Goal: Information Seeking & Learning: Learn about a topic

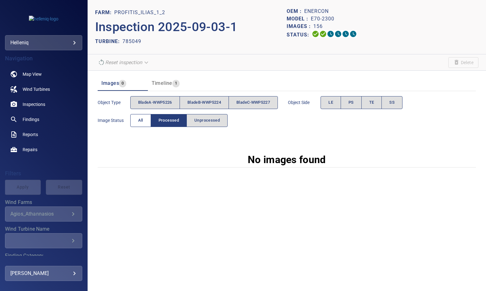
click at [138, 121] on span "All" at bounding box center [140, 120] width 5 height 7
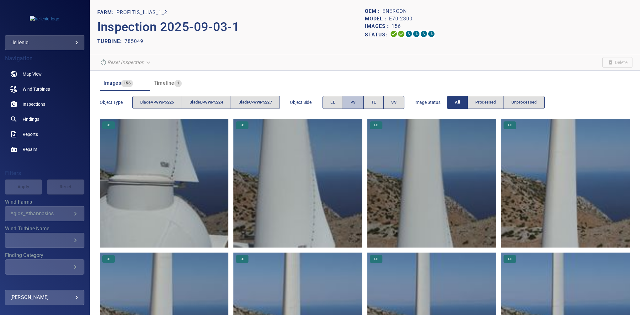
click at [356, 102] on span "PS" at bounding box center [353, 102] width 5 height 7
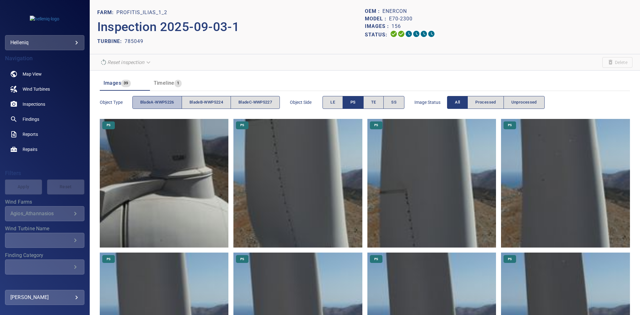
click at [154, 105] on span "bladeA-WWP5226" at bounding box center [157, 102] width 34 height 7
click at [360, 103] on button "PS" at bounding box center [353, 102] width 21 height 13
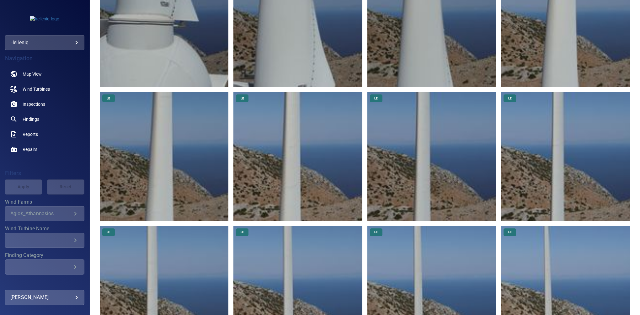
scroll to position [269, 0]
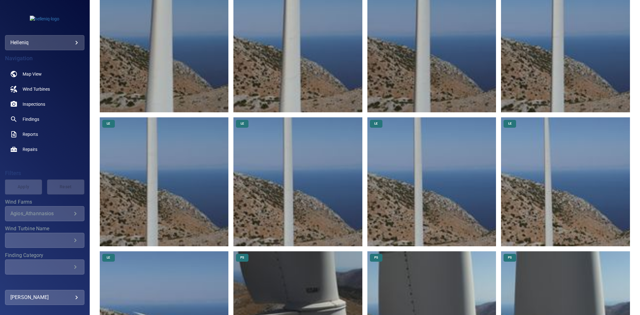
click at [281, 174] on img at bounding box center [298, 181] width 129 height 129
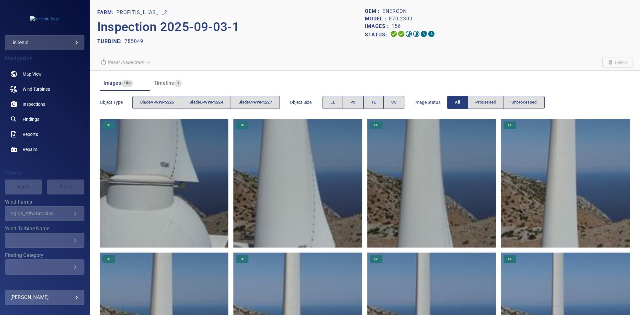
scroll to position [328, 0]
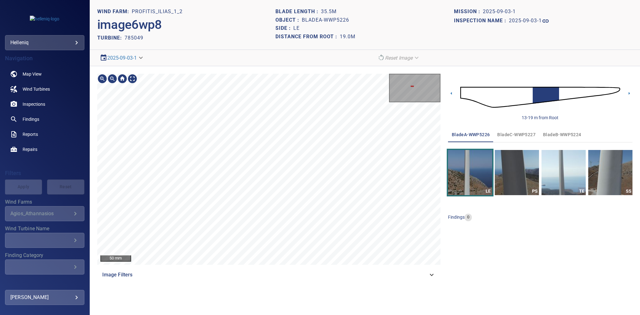
click at [292, 0] on html "**********" at bounding box center [320, 157] width 640 height 315
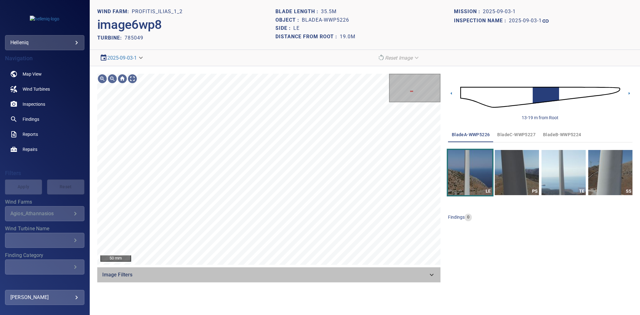
click at [430, 279] on div "Image Filters" at bounding box center [268, 274] width 343 height 15
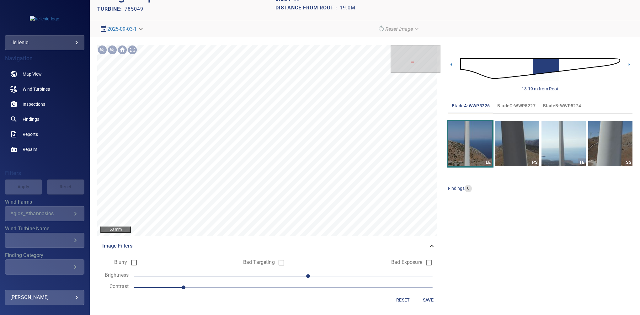
scroll to position [29, 0]
drag, startPoint x: 306, startPoint y: 276, endPoint x: 314, endPoint y: 273, distance: 8.6
click at [319, 274] on span "30" at bounding box center [321, 276] width 4 height 4
click at [428, 290] on span "Save" at bounding box center [428, 300] width 15 height 8
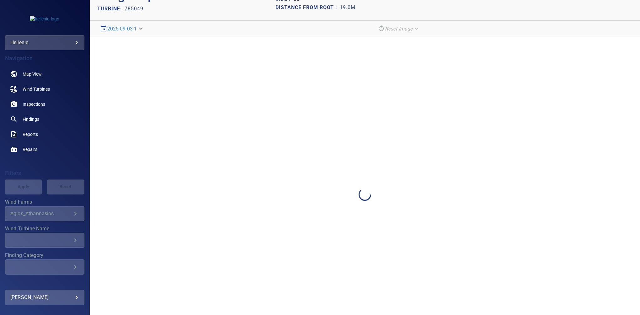
scroll to position [0, 0]
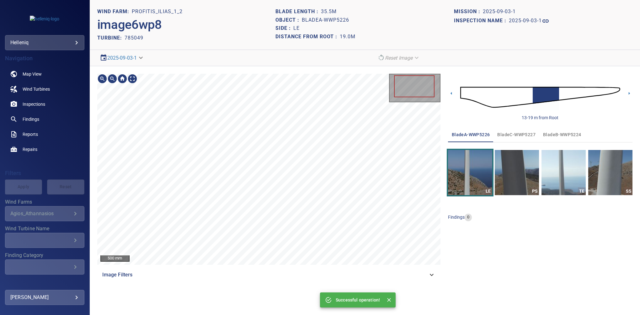
click at [284, 273] on div "Successful operation! 500 mm Image Filters" at bounding box center [268, 178] width 343 height 209
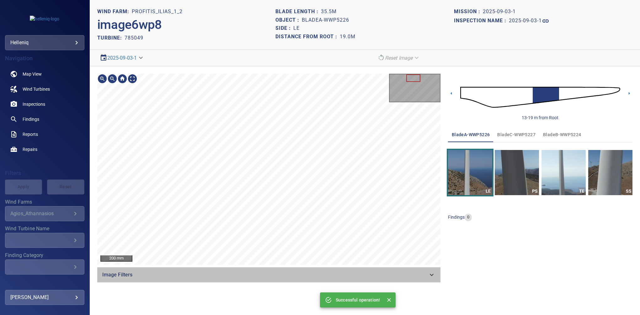
click at [430, 270] on div "Image Filters" at bounding box center [268, 274] width 343 height 15
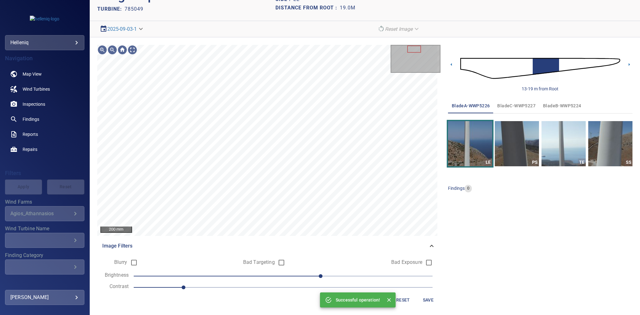
scroll to position [29, 0]
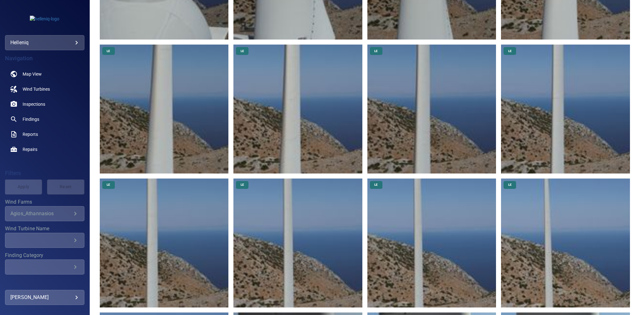
scroll to position [248, 0]
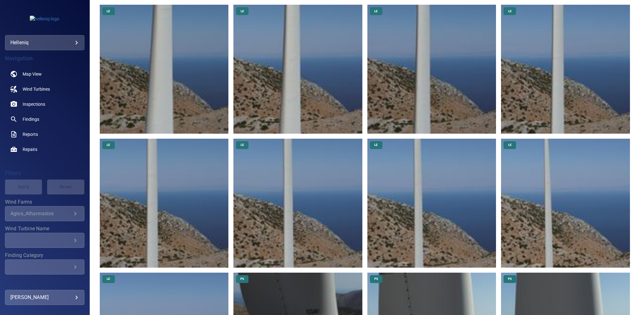
click at [486, 193] on img at bounding box center [565, 203] width 129 height 129
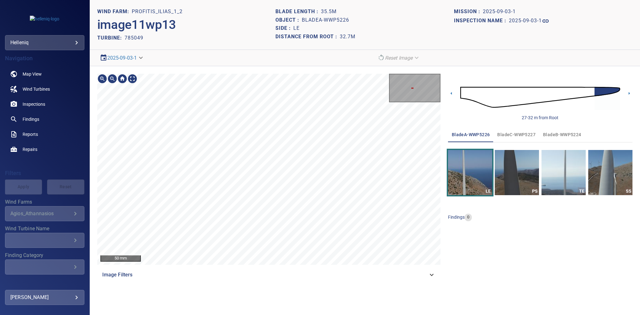
click at [486, 22] on section "**********" at bounding box center [365, 157] width 551 height 315
click at [433, 275] on icon at bounding box center [432, 275] width 4 height 2
click at [288, 283] on div "200 mm Image Filters Blurry Bad Targeting Bad Exposure Brightness 20 Contrast 1…" at bounding box center [268, 206] width 343 height 264
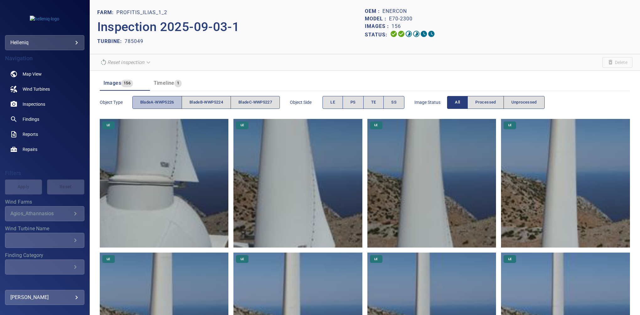
click at [163, 101] on span "bladeA-WWP5226" at bounding box center [157, 102] width 34 height 7
click at [356, 103] on span "PS" at bounding box center [353, 102] width 5 height 7
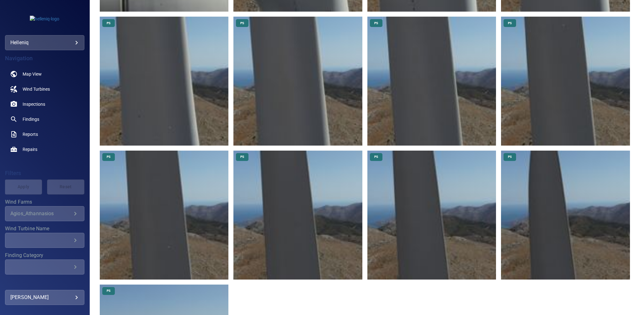
scroll to position [248, 0]
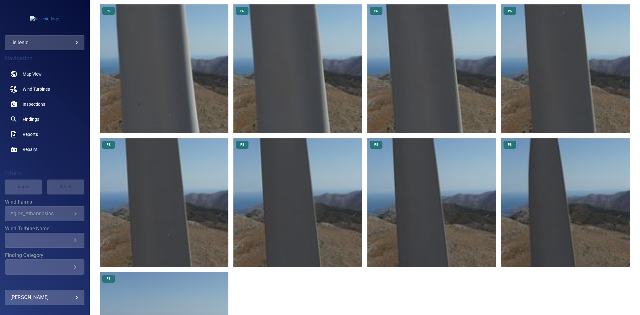
click at [486, 168] on img at bounding box center [565, 202] width 129 height 129
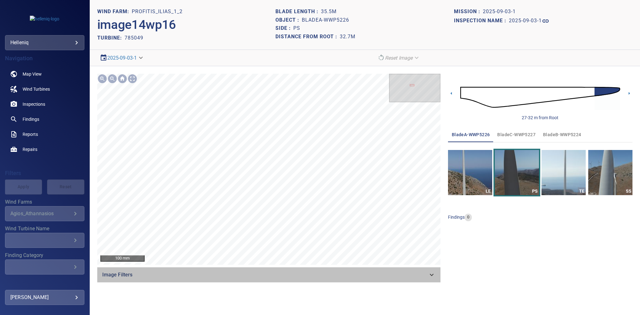
click at [435, 279] on div "Image Filters" at bounding box center [268, 274] width 343 height 15
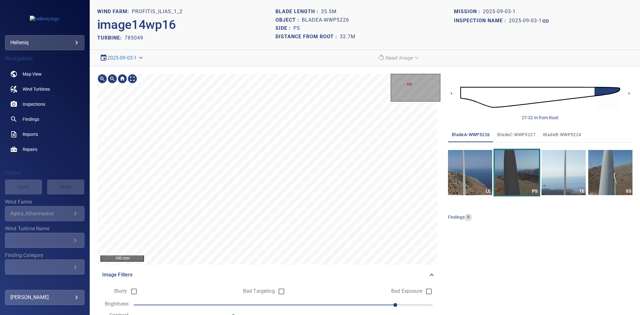
click at [296, 290] on div "100 mm Image Filters Blurry Bad Targeting Bad Exposure Brightness 90 Contrast 1…" at bounding box center [268, 206] width 343 height 264
click at [262, 290] on html "**********" at bounding box center [320, 157] width 640 height 315
click at [256, 290] on div "200 mm Image Filters Blurry Bad Targeting Bad Exposure Brightness 90 Contrast 1…" at bounding box center [268, 206] width 343 height 264
click at [240, 5] on section "**********" at bounding box center [365, 157] width 551 height 315
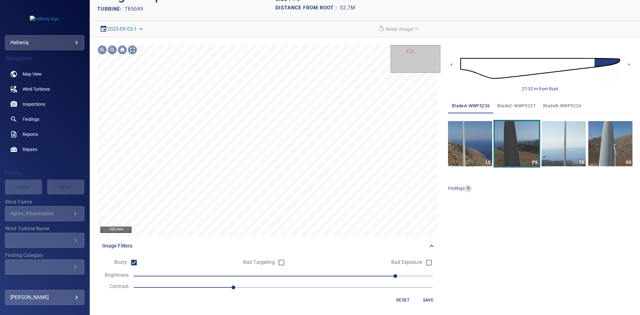
scroll to position [29, 0]
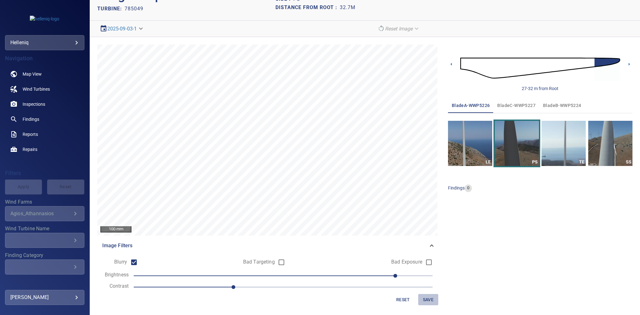
click at [426, 290] on span "Save" at bounding box center [428, 300] width 15 height 8
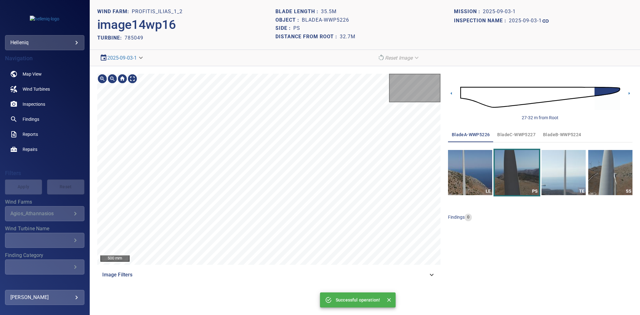
scroll to position [0, 0]
click at [486, 94] on icon at bounding box center [629, 93] width 1 height 3
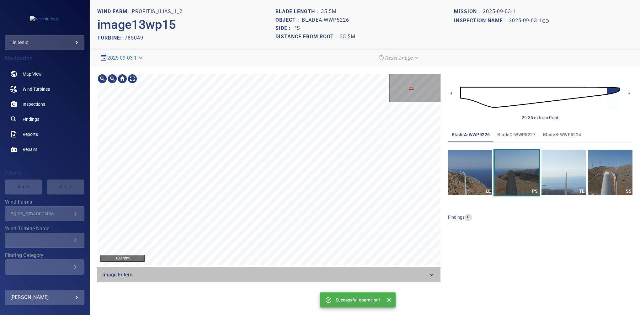
click at [440, 277] on div "Image Filters" at bounding box center [268, 274] width 343 height 15
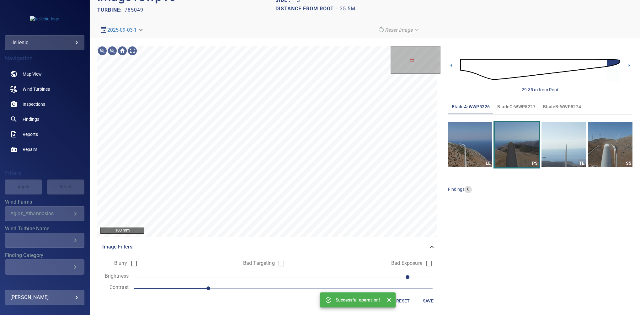
scroll to position [29, 0]
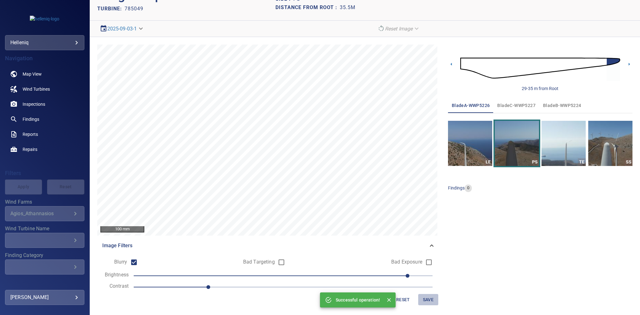
click at [427, 290] on span "Save" at bounding box center [428, 300] width 15 height 8
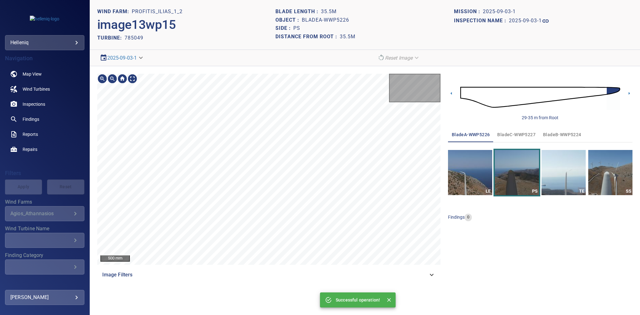
scroll to position [0, 0]
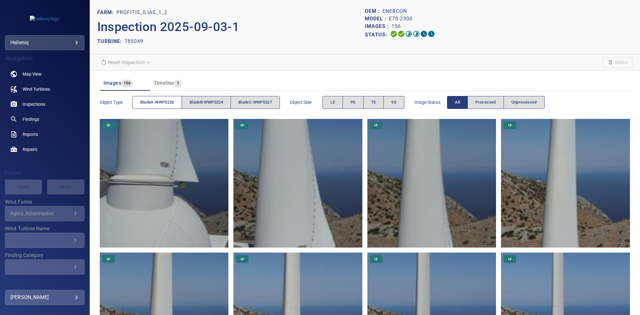
click at [159, 101] on span "bladeA-WWP5226" at bounding box center [157, 102] width 34 height 7
click at [308, 210] on img at bounding box center [298, 183] width 129 height 129
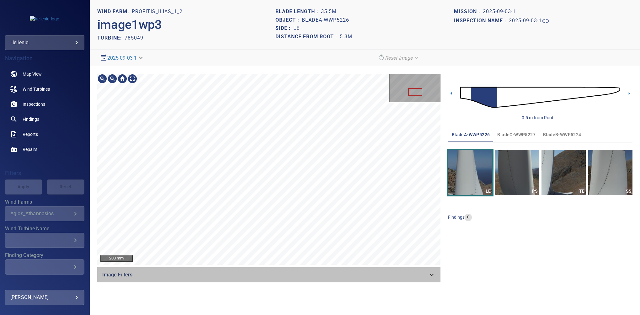
drag, startPoint x: 433, startPoint y: 277, endPoint x: 443, endPoint y: 273, distance: 10.7
click at [432, 276] on icon at bounding box center [432, 275] width 8 height 8
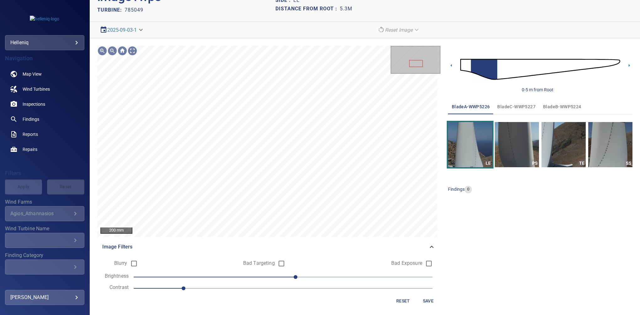
scroll to position [29, 0]
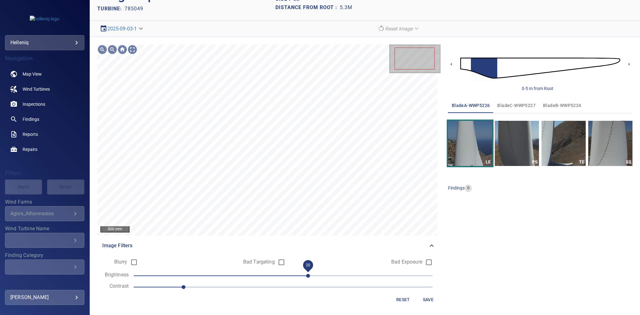
drag, startPoint x: 298, startPoint y: 273, endPoint x: 302, endPoint y: 273, distance: 4.1
click at [306, 274] on span "20" at bounding box center [308, 276] width 4 height 4
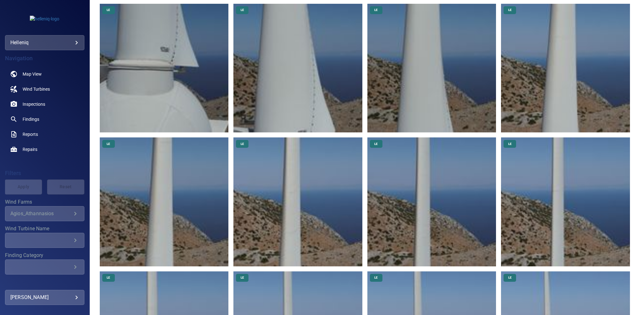
scroll to position [195, 0]
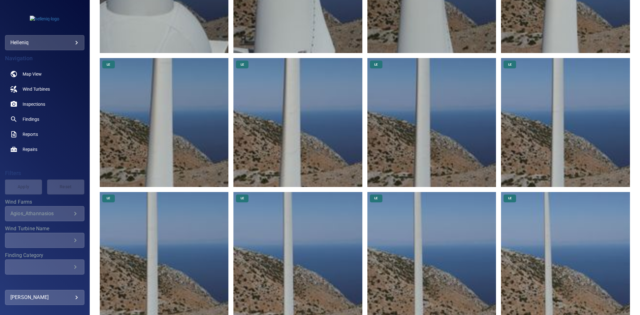
click at [421, 149] on img at bounding box center [432, 122] width 129 height 129
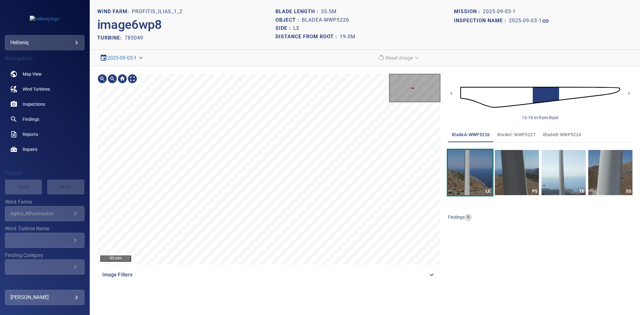
click at [283, 290] on html "**********" at bounding box center [320, 157] width 640 height 315
click at [436, 269] on div "Image Filters" at bounding box center [268, 274] width 343 height 15
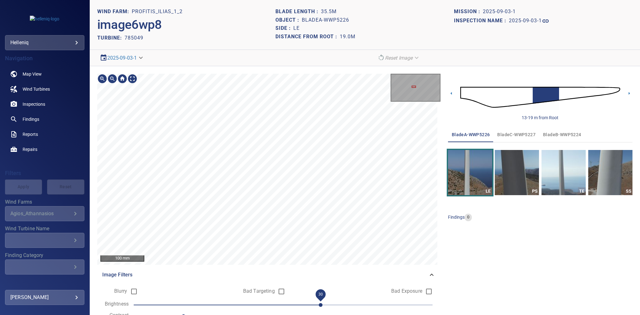
click at [323, 290] on div "100 mm Image Filters Blurry Bad Targeting Bad Exposure Brightness 30 Contrast 1…" at bounding box center [268, 206] width 343 height 264
click at [278, 275] on div "100 mm Image Filters Blurry Bad Targeting Bad Exposure Brightness 30 Contrast 1…" at bounding box center [268, 206] width 343 height 264
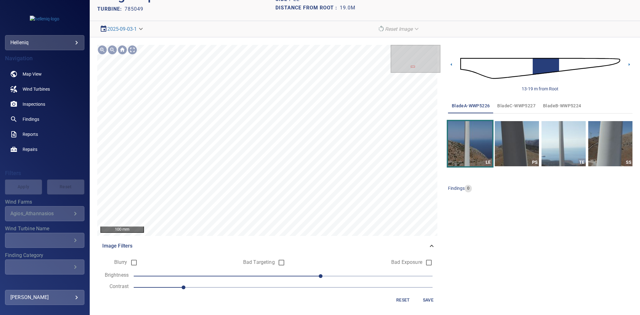
scroll to position [29, 0]
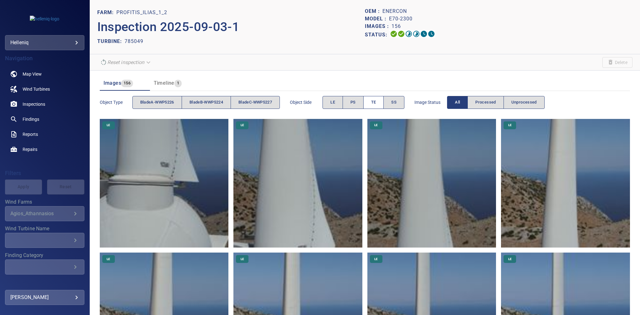
click at [374, 101] on span "TE" at bounding box center [373, 102] width 5 height 7
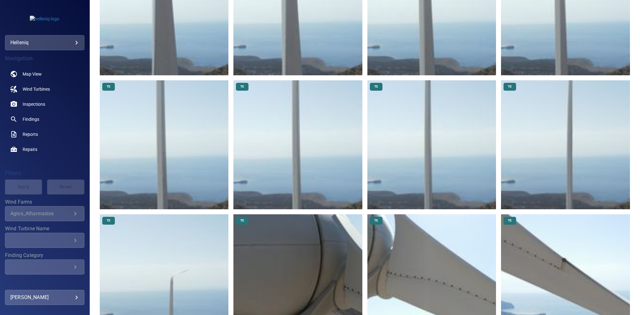
scroll to position [221, 0]
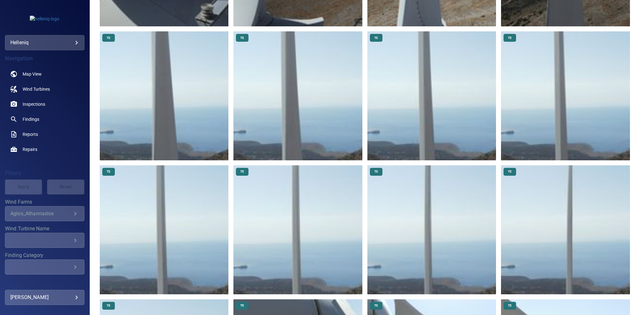
click at [292, 219] on img at bounding box center [298, 229] width 129 height 129
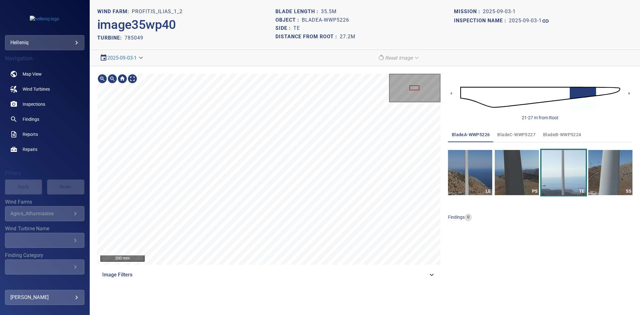
click at [270, 29] on section "**********" at bounding box center [365, 157] width 551 height 315
click at [290, 18] on section "**********" at bounding box center [365, 157] width 551 height 315
click at [430, 279] on div "Image Filters" at bounding box center [268, 274] width 343 height 15
click at [265, 290] on html "**********" at bounding box center [320, 157] width 640 height 315
click at [284, 290] on html "**********" at bounding box center [320, 157] width 640 height 315
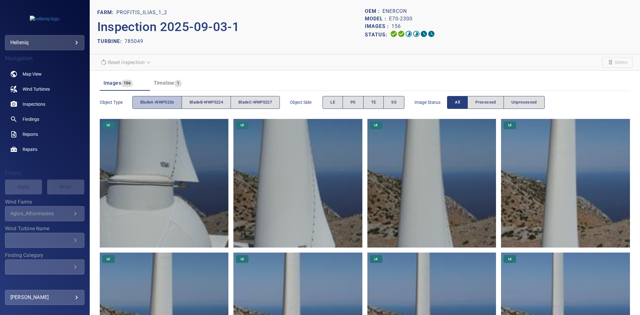
click at [165, 99] on span "bladeA-WWP5226" at bounding box center [157, 102] width 34 height 7
click at [356, 100] on button "PS" at bounding box center [353, 102] width 21 height 13
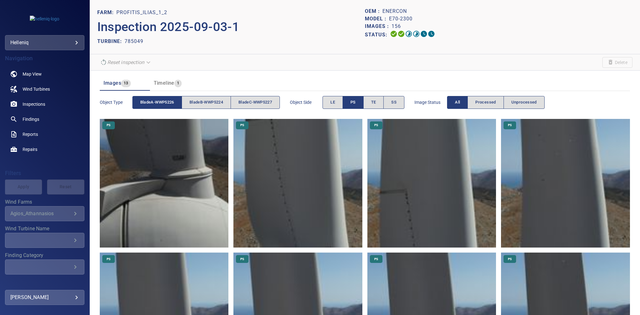
click at [356, 104] on span "PS" at bounding box center [353, 102] width 5 height 7
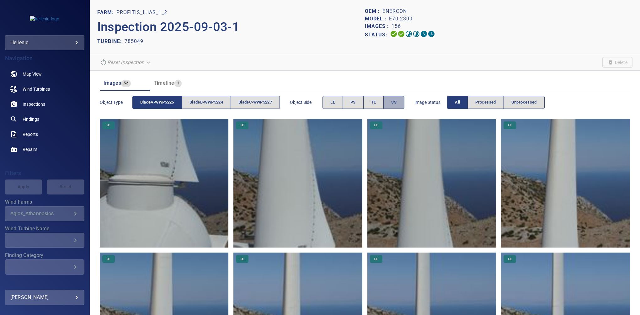
drag, startPoint x: 400, startPoint y: 102, endPoint x: 413, endPoint y: 100, distance: 13.3
click at [397, 101] on span "SS" at bounding box center [393, 102] width 5 height 7
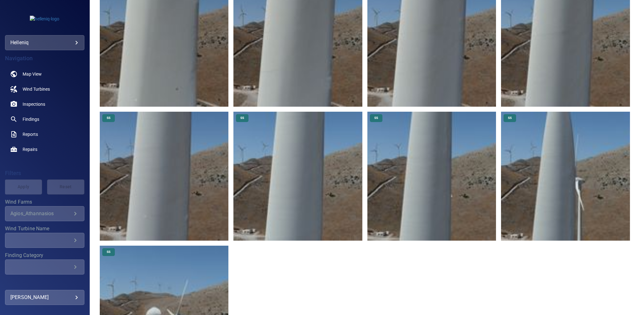
scroll to position [280, 0]
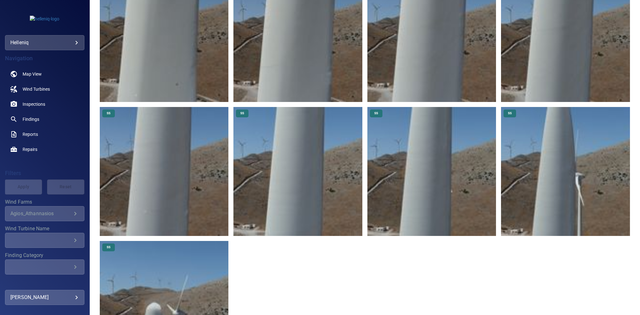
click at [486, 146] on img at bounding box center [565, 171] width 129 height 129
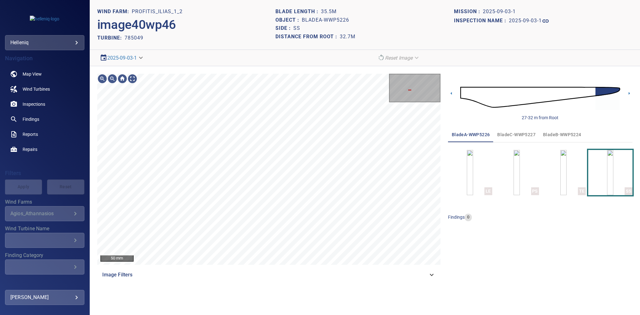
click at [424, 279] on div "Image Filters" at bounding box center [268, 274] width 343 height 15
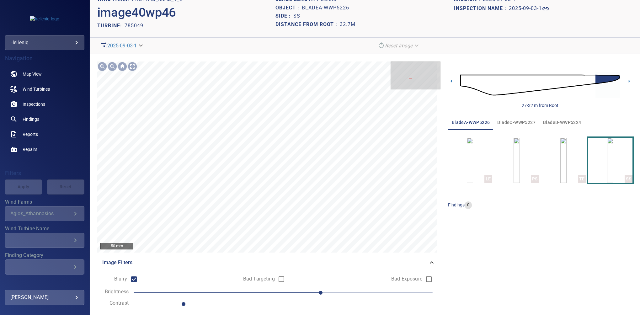
scroll to position [29, 0]
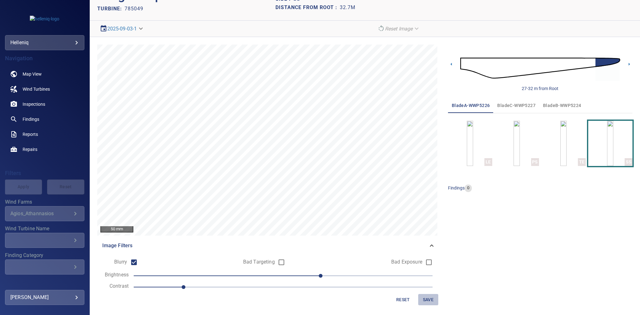
click at [426, 290] on span "Save" at bounding box center [428, 300] width 15 height 8
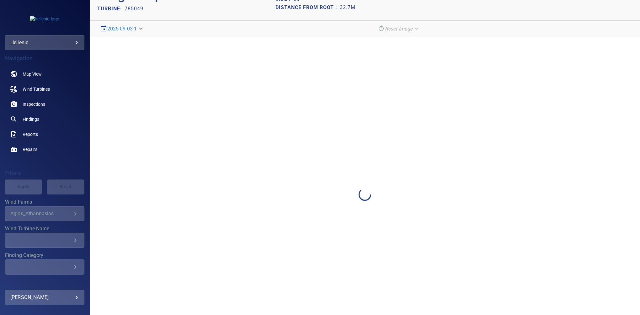
scroll to position [0, 0]
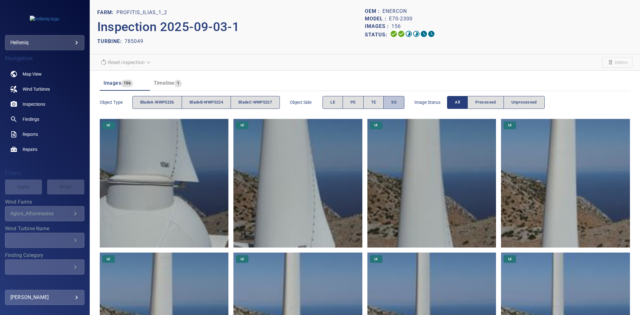
click at [405, 97] on button "SS" at bounding box center [394, 102] width 21 height 13
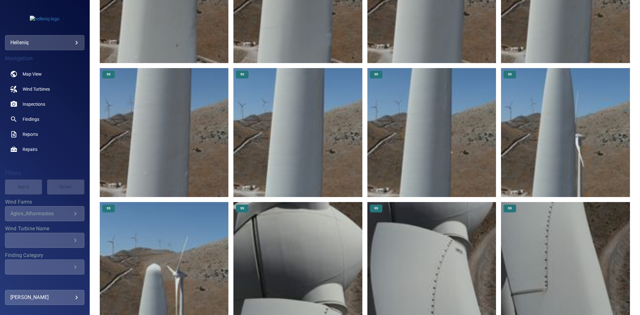
scroll to position [328, 0]
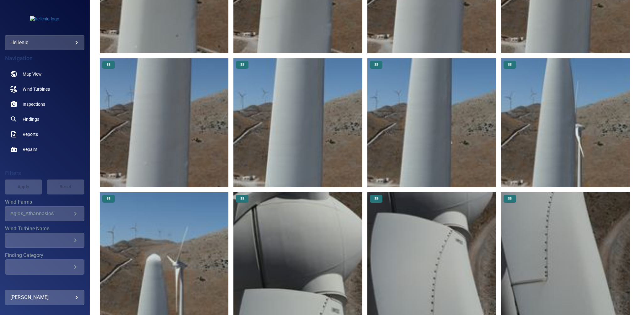
click at [165, 252] on img at bounding box center [164, 256] width 129 height 129
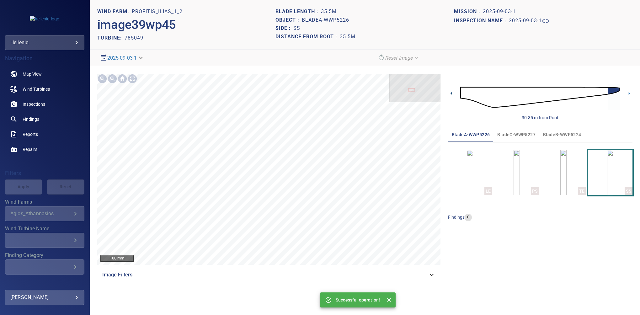
click at [455, 90] on icon at bounding box center [451, 93] width 7 height 7
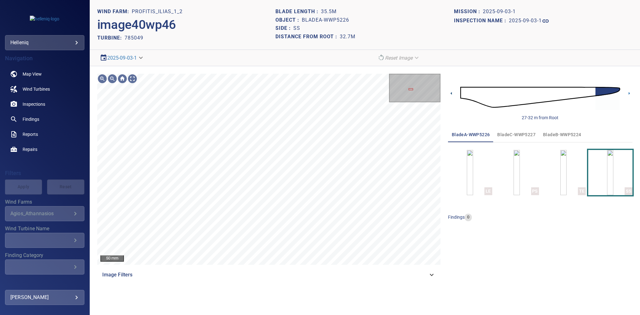
click at [452, 95] on icon at bounding box center [451, 93] width 7 height 7
click at [429, 270] on div "Image Filters" at bounding box center [268, 274] width 343 height 15
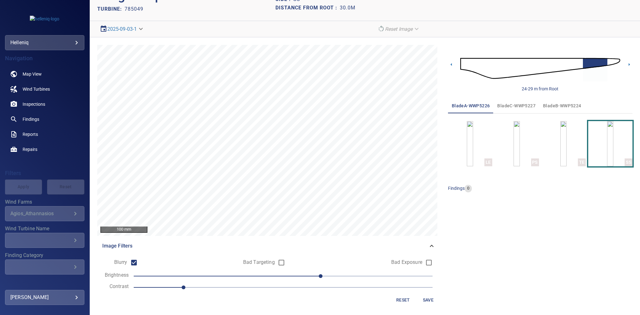
scroll to position [29, 0]
click at [426, 290] on span "Save" at bounding box center [428, 300] width 15 height 8
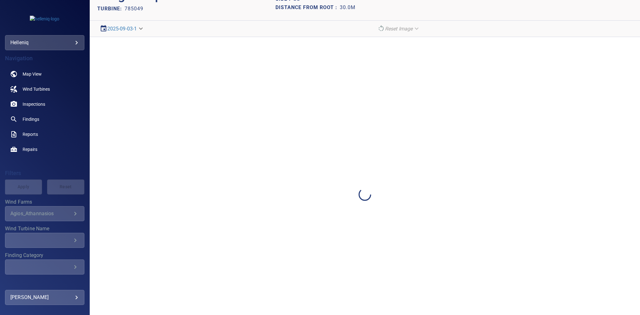
scroll to position [0, 0]
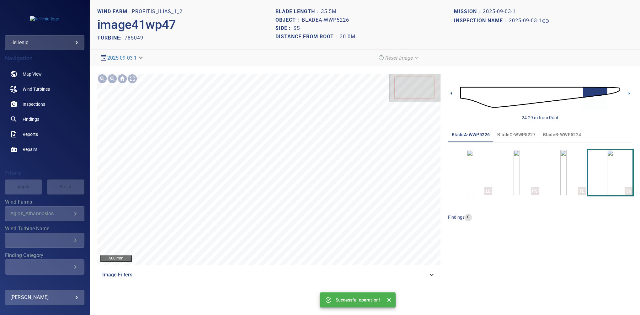
click at [454, 93] on icon at bounding box center [451, 93] width 7 height 7
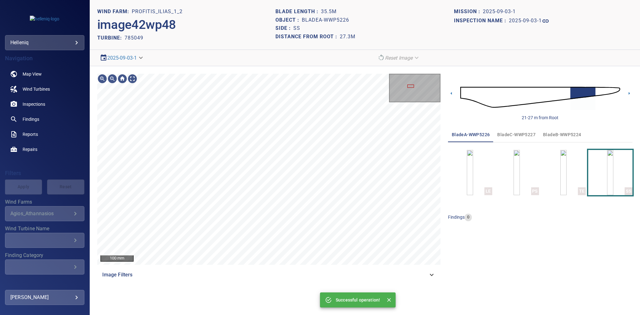
click at [430, 268] on div "Image Filters" at bounding box center [268, 274] width 343 height 15
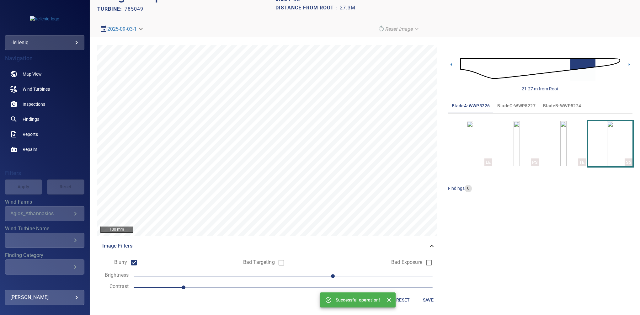
scroll to position [29, 0]
drag, startPoint x: 425, startPoint y: 298, endPoint x: 434, endPoint y: 168, distance: 129.6
click at [424, 290] on span "Save" at bounding box center [428, 300] width 15 height 8
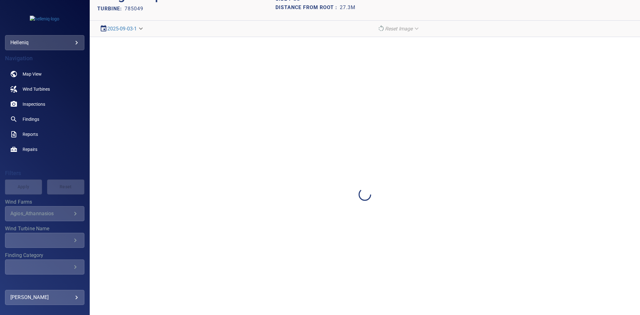
scroll to position [0, 0]
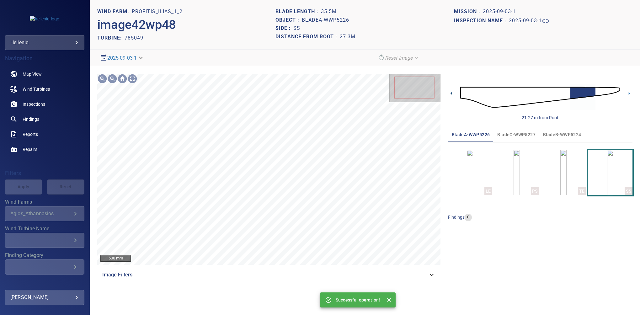
click at [452, 94] on icon at bounding box center [451, 93] width 7 height 7
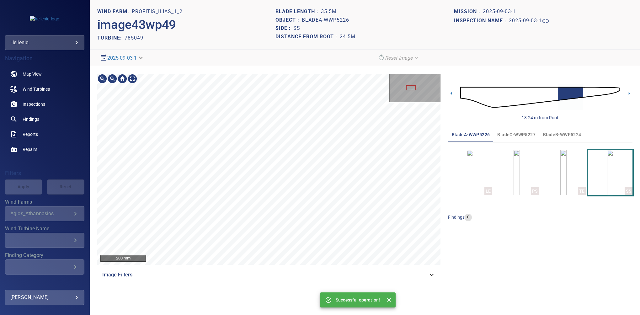
click at [217, 22] on section "**********" at bounding box center [365, 157] width 551 height 315
click at [418, 279] on div "Successful operation! 100 mm Image Filters" at bounding box center [268, 178] width 343 height 209
click at [69, 99] on main "**********" at bounding box center [320, 157] width 640 height 315
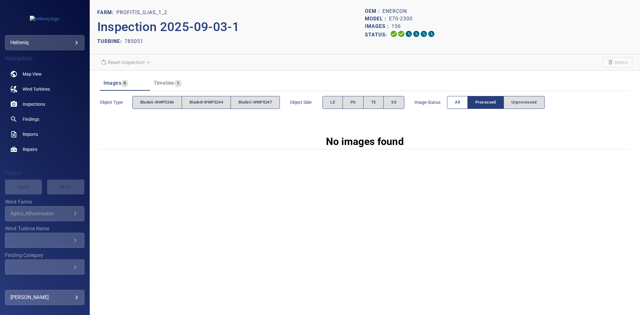
click at [456, 101] on button "All" at bounding box center [457, 102] width 21 height 13
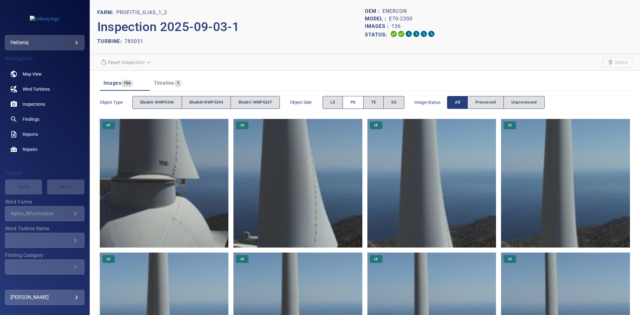
click at [349, 100] on button "PS" at bounding box center [353, 102] width 21 height 13
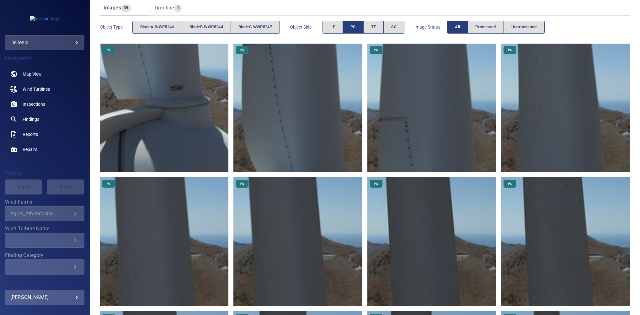
scroll to position [49, 0]
